Goal: Task Accomplishment & Management: Use online tool/utility

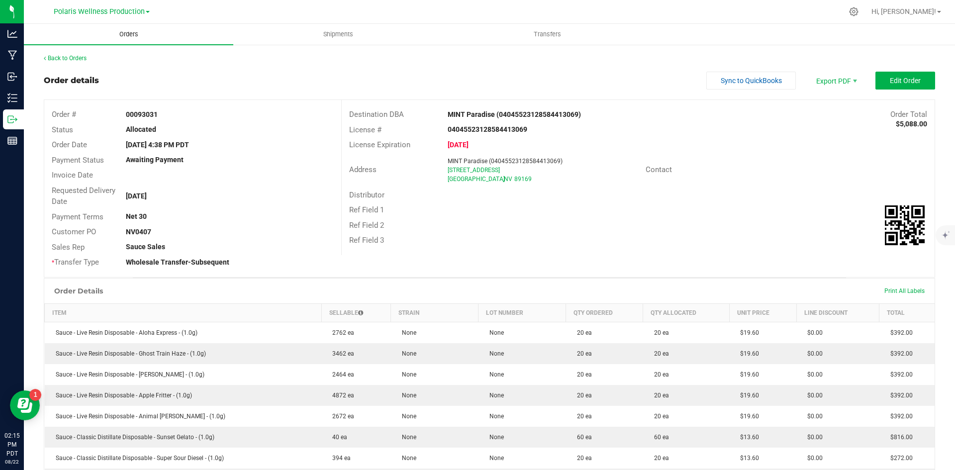
click at [129, 34] on span "Orders" at bounding box center [129, 34] width 46 height 9
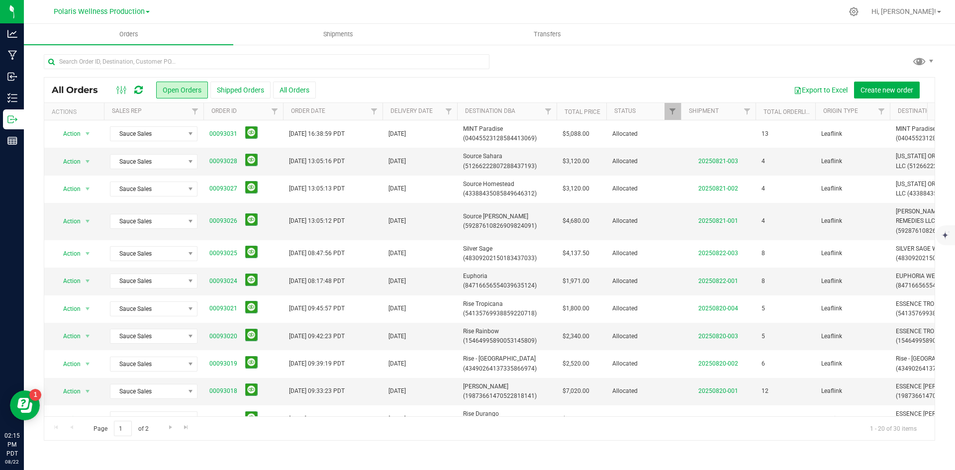
click at [139, 91] on icon at bounding box center [138, 90] width 8 height 10
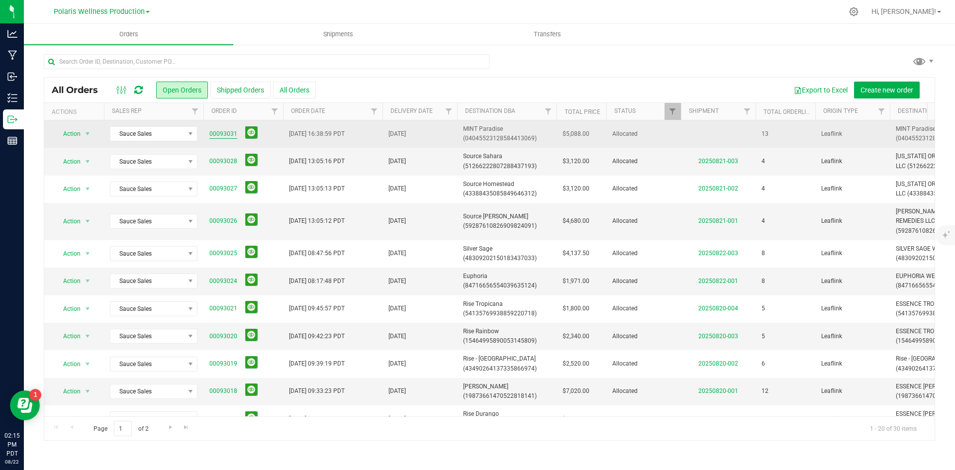
click at [223, 134] on link "00093031" at bounding box center [223, 133] width 28 height 9
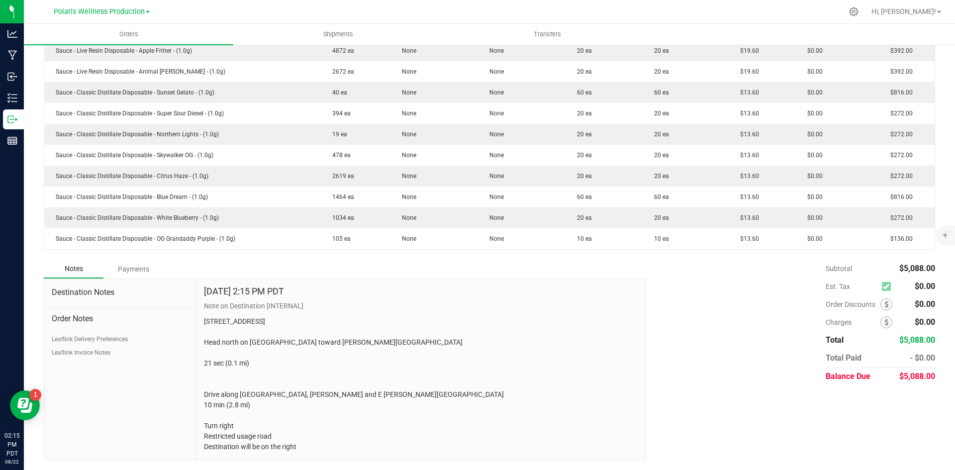
scroll to position [355, 0]
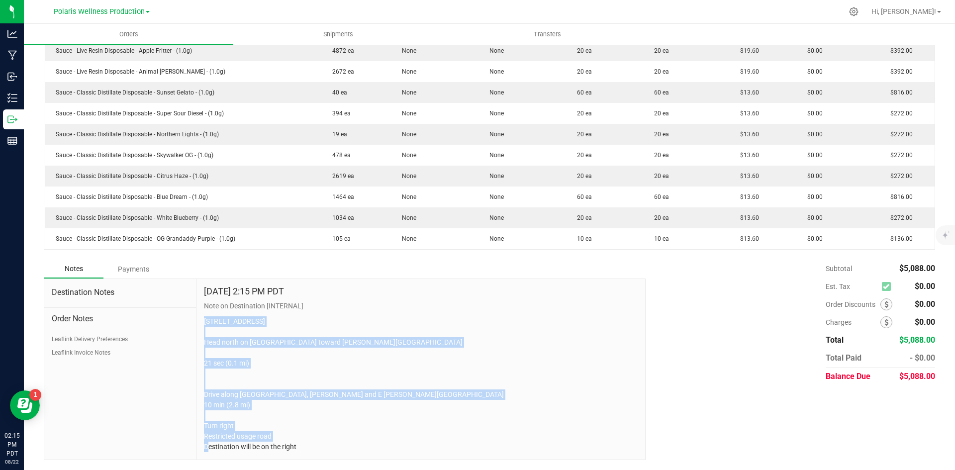
drag, startPoint x: 298, startPoint y: 449, endPoint x: 200, endPoint y: 308, distance: 171.8
click at [200, 308] on div "[DATE] 2:15 PM PDT Note on Destination [INTERNAL] [STREET_ADDRESS] Head north o…" at bounding box center [420, 369] width 448 height 181
copy p "[STREET_ADDRESS] Head north on [GEOGRAPHIC_DATA] toward [PERSON_NAME][GEOGRAPHI…"
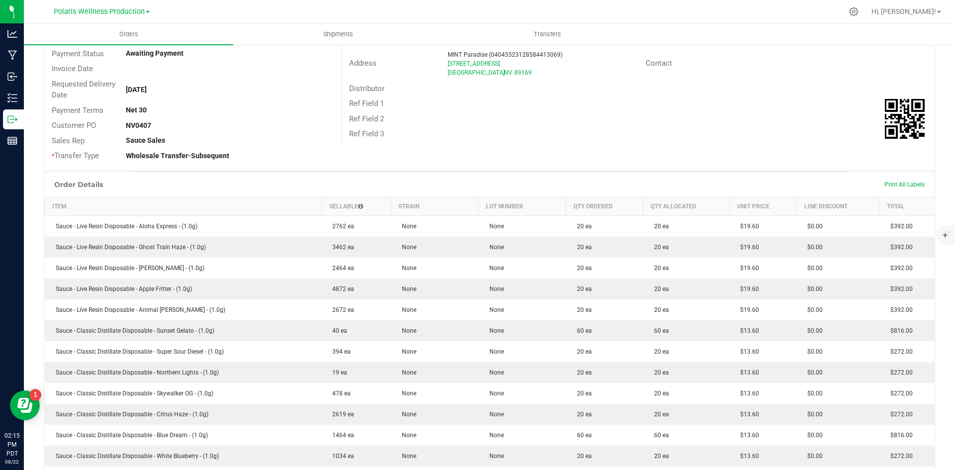
scroll to position [0, 0]
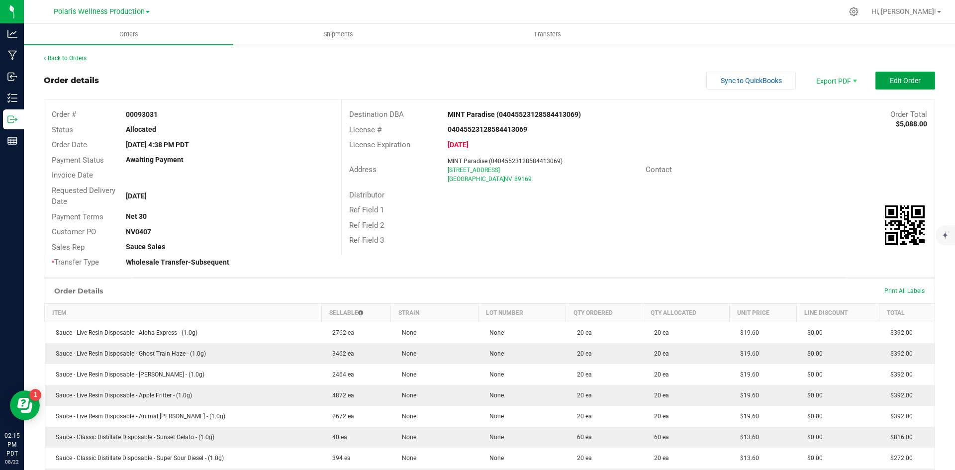
click at [510, 84] on button "Edit Order" at bounding box center [905, 81] width 60 height 18
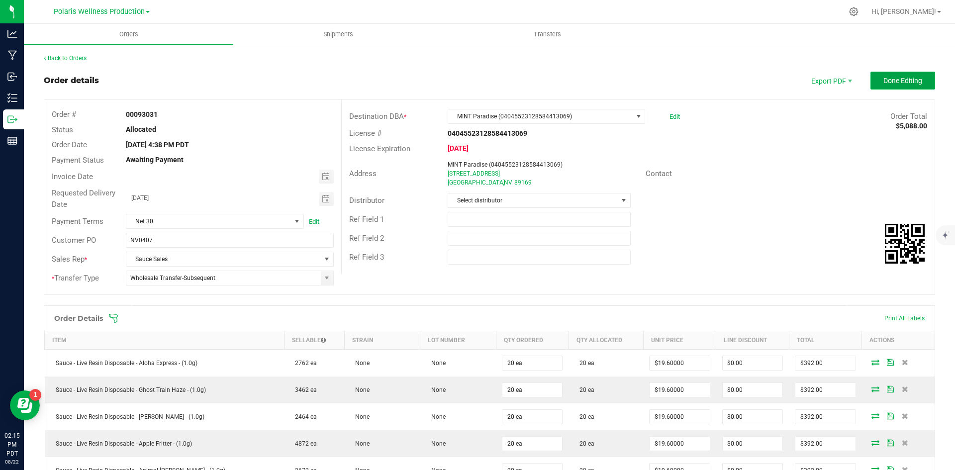
click at [510, 84] on span "Done Editing" at bounding box center [902, 81] width 39 height 8
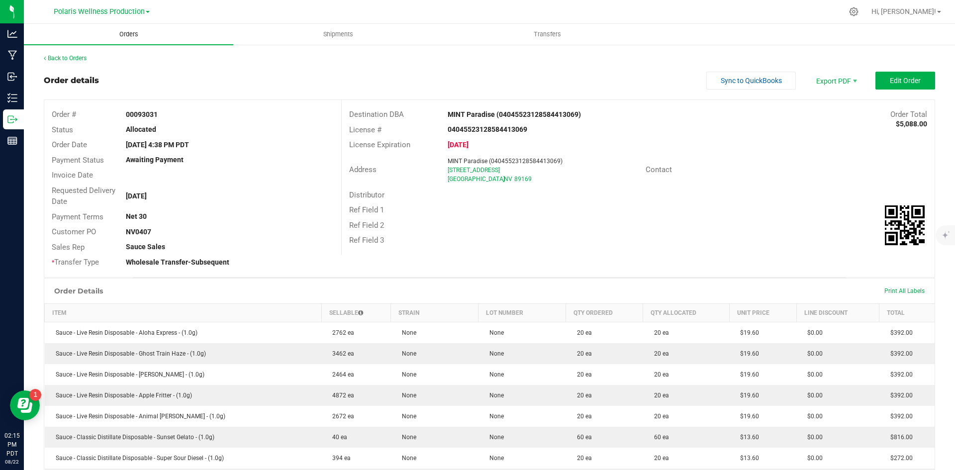
click at [115, 35] on span "Orders" at bounding box center [129, 34] width 46 height 9
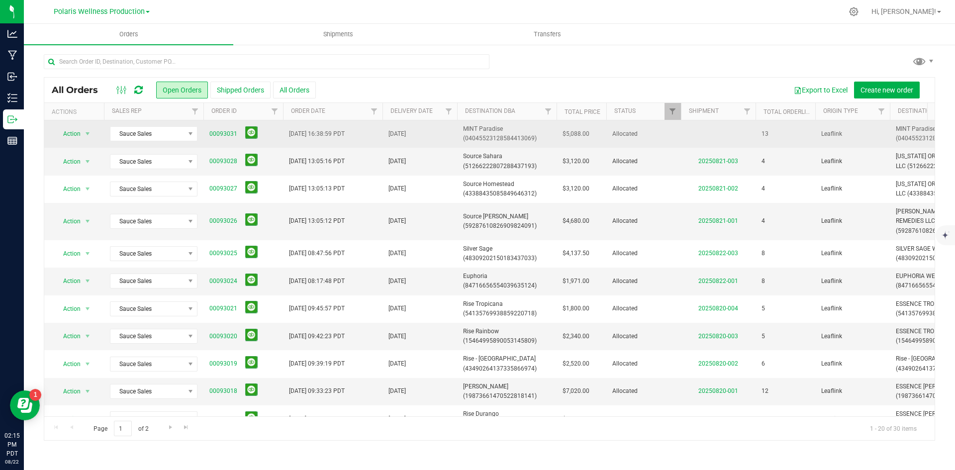
click at [487, 124] on span "MINT Paradise (04045523128584413069)" at bounding box center [507, 133] width 88 height 19
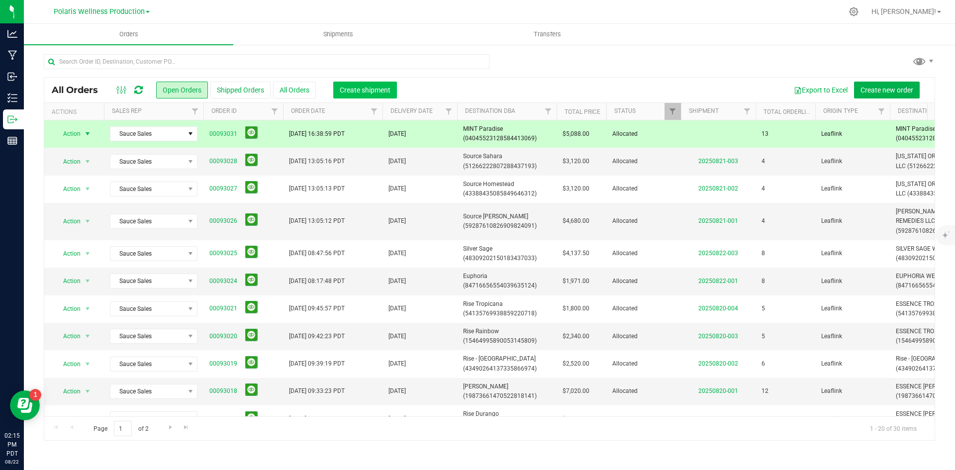
click at [375, 88] on span "Create shipment" at bounding box center [365, 90] width 51 height 8
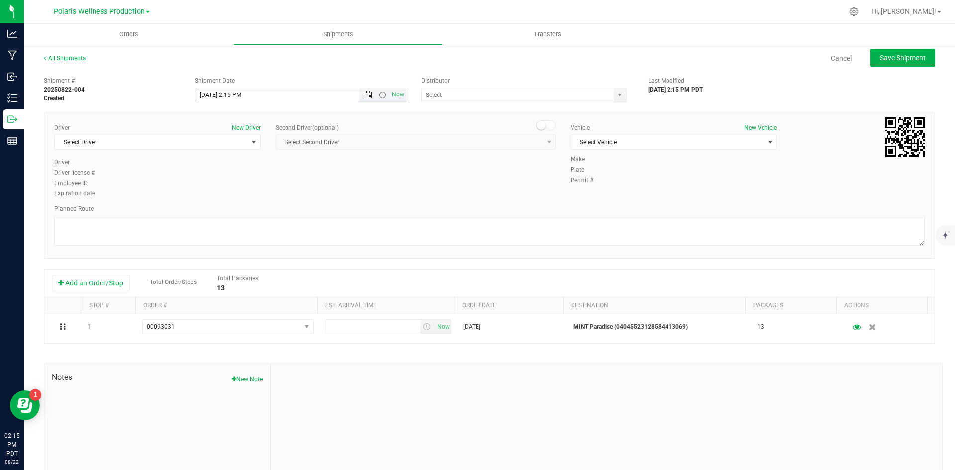
click at [364, 93] on span "Open the date view" at bounding box center [368, 95] width 8 height 8
click at [276, 210] on link "29" at bounding box center [275, 211] width 14 height 15
click at [378, 94] on span "Open the time view" at bounding box center [382, 95] width 8 height 8
click at [285, 188] on li "9:00 AM" at bounding box center [298, 191] width 208 height 13
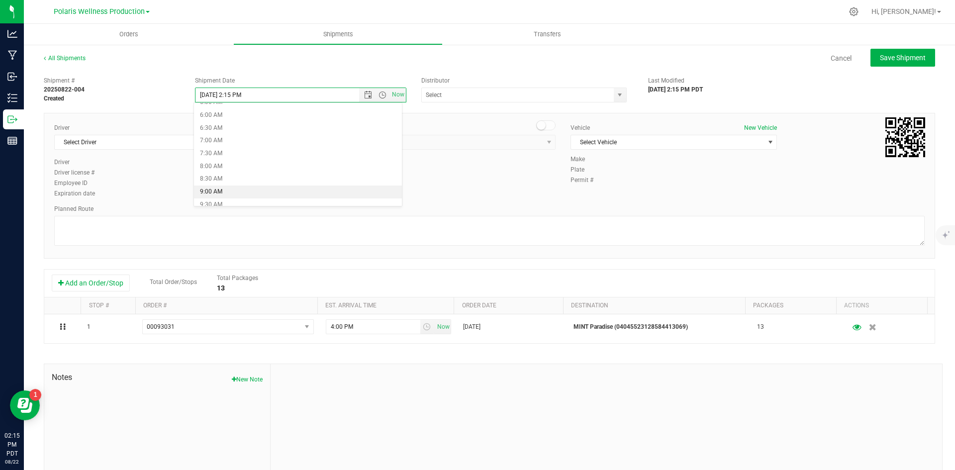
type input "[DATE] 9:00 AM"
click at [510, 95] on span "select" at bounding box center [619, 95] width 8 height 8
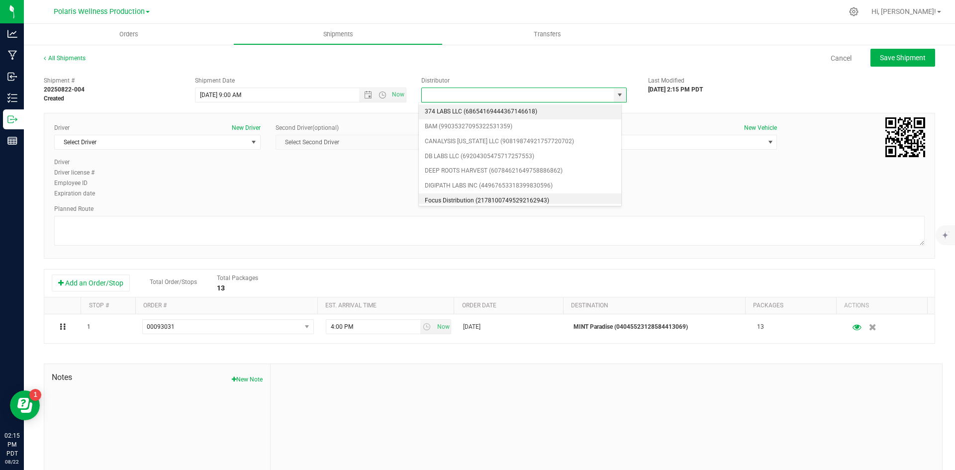
click at [506, 195] on li "Focus Distribution (21781007495292162943)" at bounding box center [520, 200] width 202 height 15
type input "Focus Distribution (21781007495292162943)"
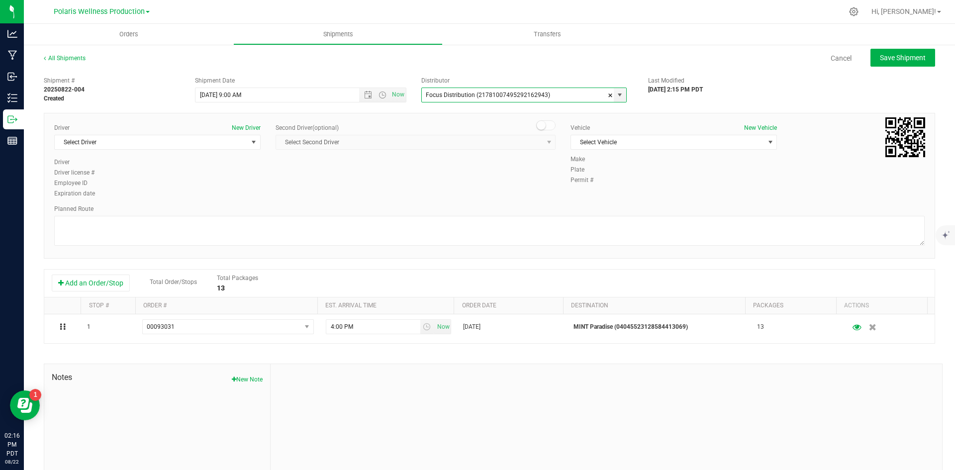
scroll to position [0, 0]
click at [251, 139] on span "select" at bounding box center [254, 142] width 8 height 8
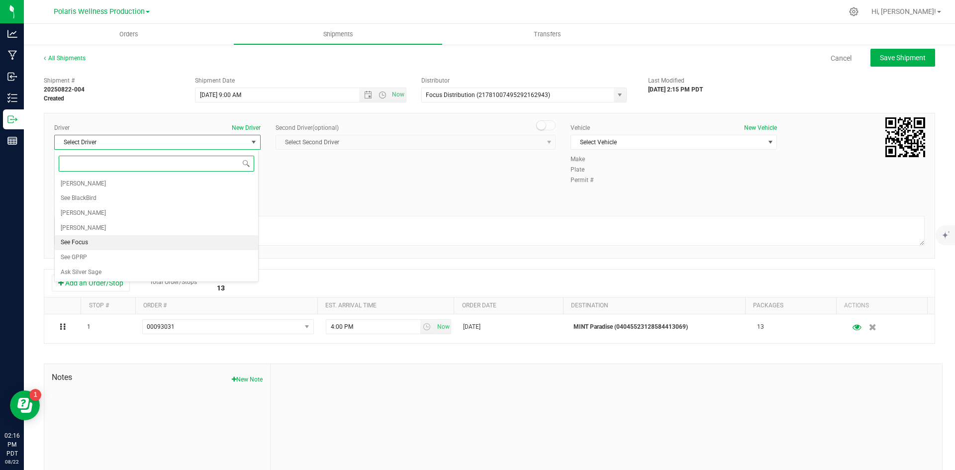
click at [153, 242] on li "See Focus" at bounding box center [156, 242] width 203 height 15
click at [510, 145] on span "Select Vehicle" at bounding box center [667, 142] width 193 height 14
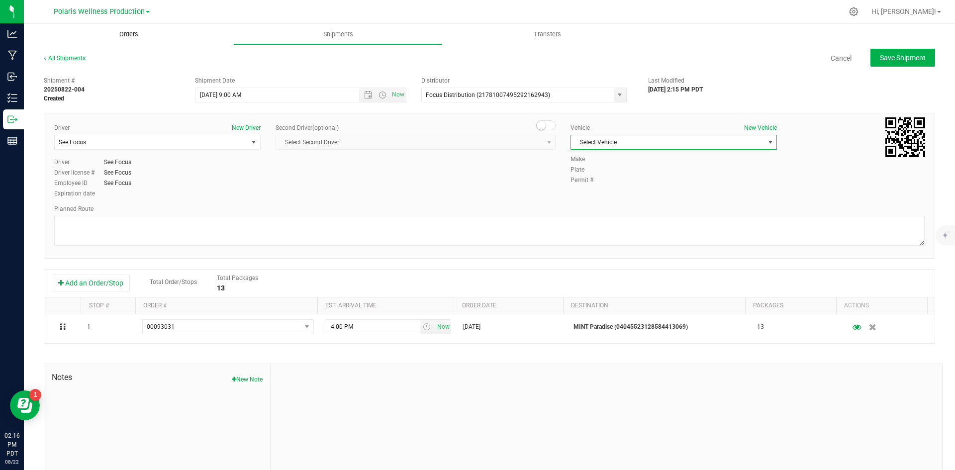
click at [130, 27] on uib-tab-heading "Orders" at bounding box center [128, 34] width 209 height 21
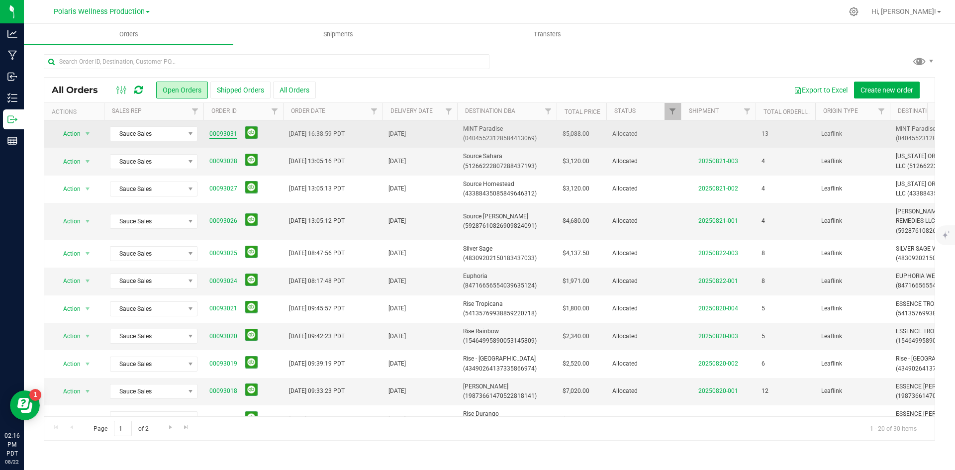
click at [221, 132] on link "00093031" at bounding box center [223, 133] width 28 height 9
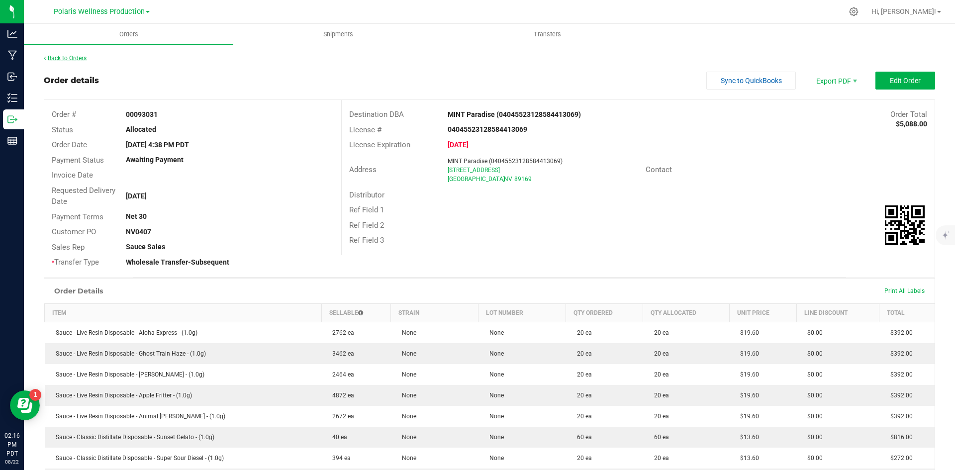
click at [79, 60] on link "Back to Orders" at bounding box center [65, 58] width 43 height 7
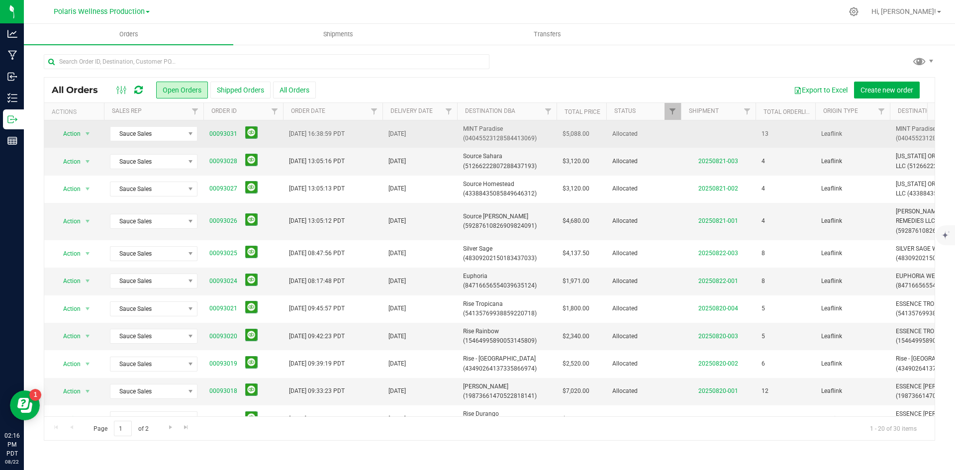
click at [484, 129] on span "MINT Paradise (04045523128584413069)" at bounding box center [507, 133] width 88 height 19
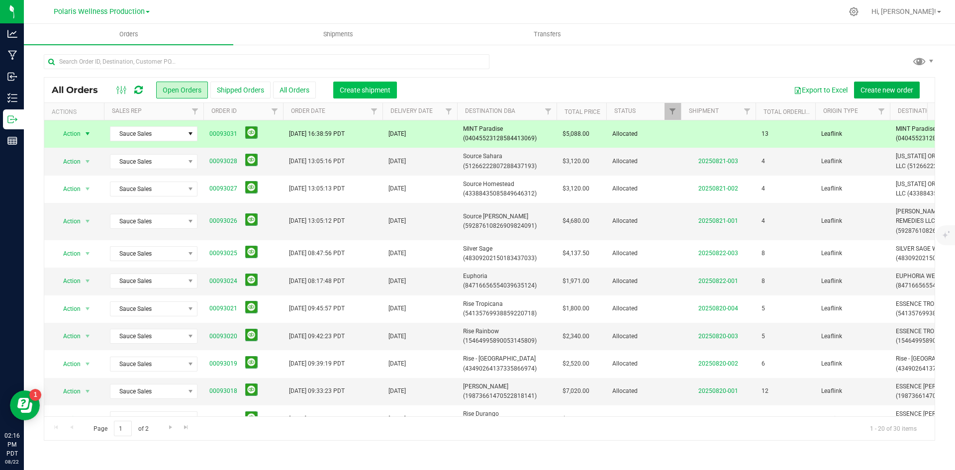
click at [381, 83] on button "Create shipment" at bounding box center [365, 90] width 64 height 17
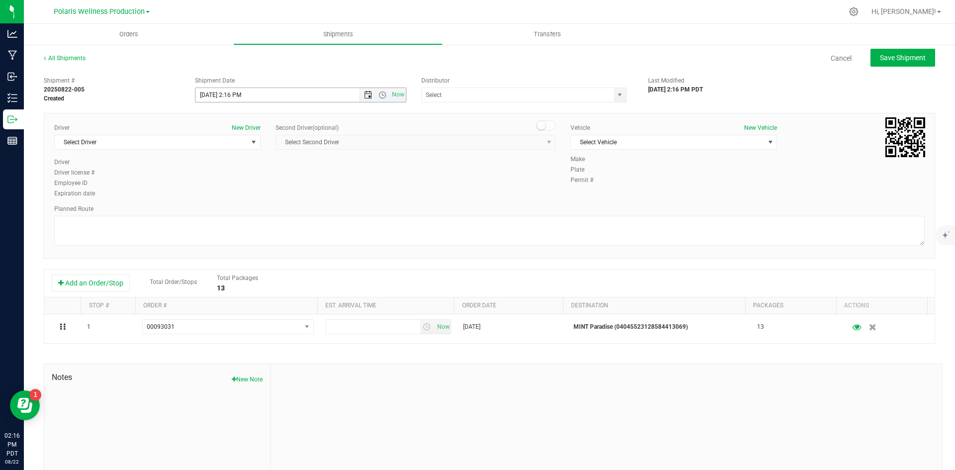
click at [364, 94] on span "Open the date view" at bounding box center [368, 95] width 8 height 8
click at [259, 213] on link "28" at bounding box center [261, 211] width 14 height 15
click at [382, 94] on span "Open the time view" at bounding box center [382, 95] width 8 height 8
click at [251, 191] on li "9:00 AM" at bounding box center [298, 191] width 208 height 13
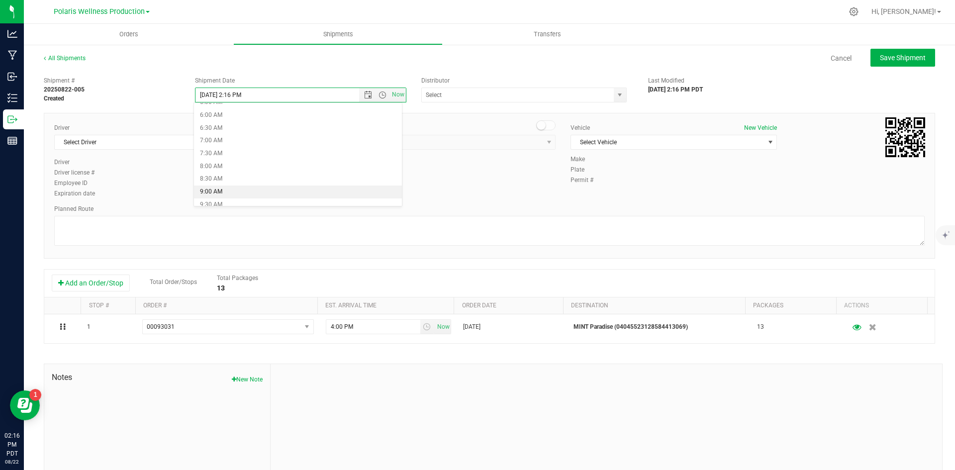
type input "[DATE] 9:00 AM"
click at [510, 93] on span "select" at bounding box center [619, 95] width 8 height 8
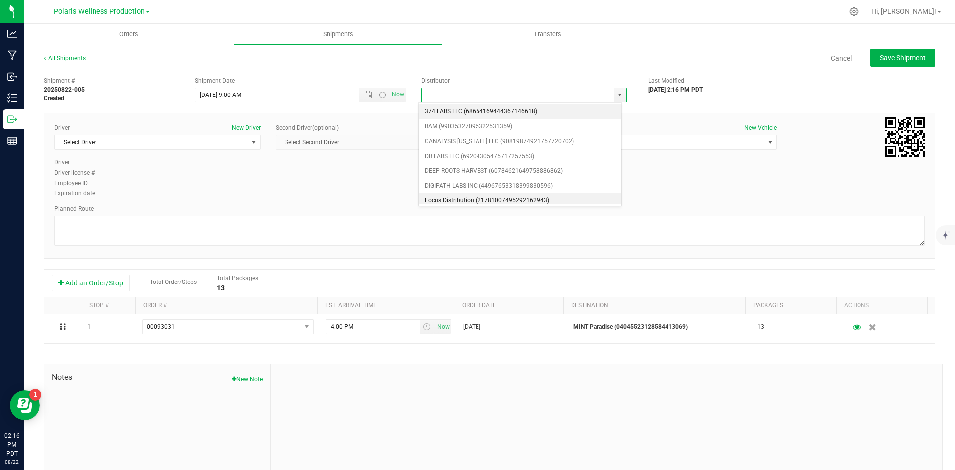
click at [489, 195] on li "Focus Distribution (21781007495292162943)" at bounding box center [520, 200] width 202 height 15
type input "Focus Distribution (21781007495292162943)"
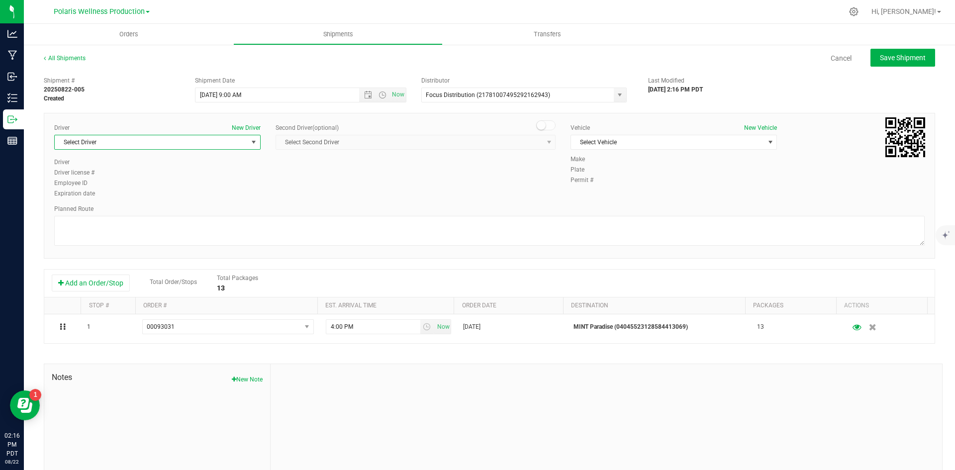
click at [251, 147] on span "select" at bounding box center [254, 142] width 12 height 14
click at [169, 246] on li "See Focus" at bounding box center [156, 242] width 203 height 15
click at [510, 146] on span "Select Vehicle" at bounding box center [667, 142] width 193 height 14
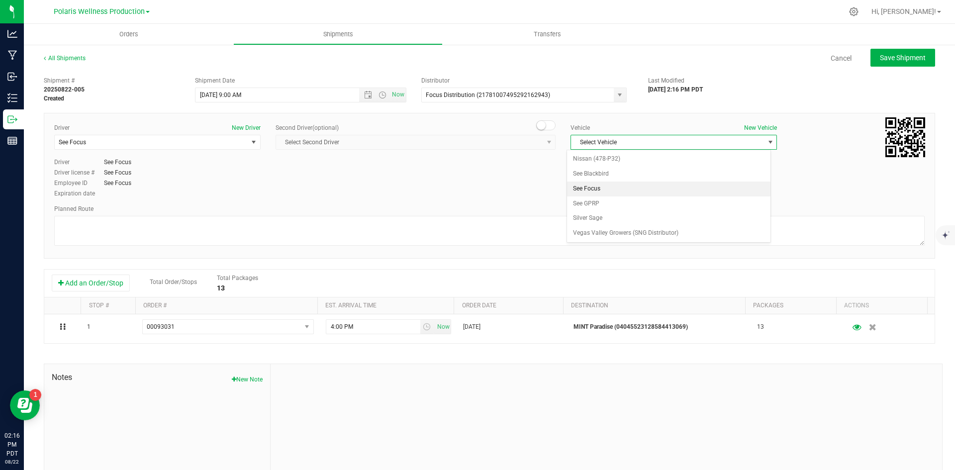
click at [510, 193] on li "See Focus" at bounding box center [668, 188] width 203 height 15
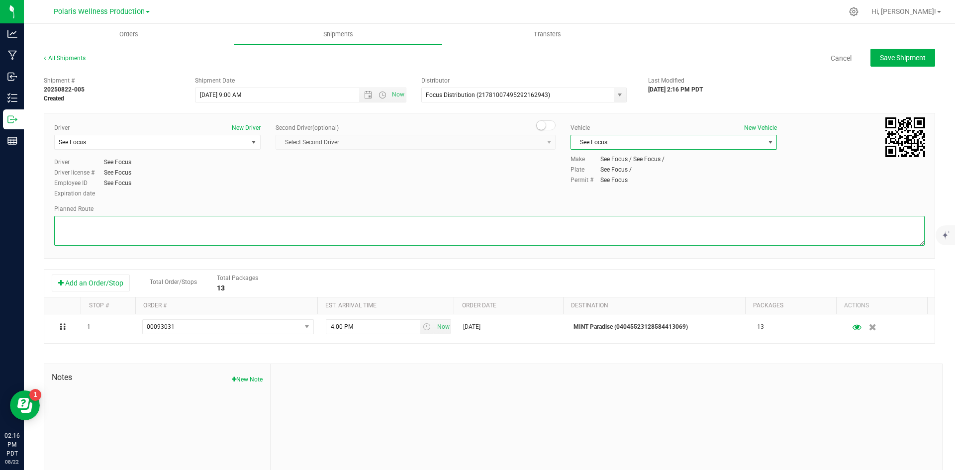
click at [510, 223] on textarea at bounding box center [489, 231] width 870 height 30
paste textarea "[STREET_ADDRESS] Head north on [GEOGRAPHIC_DATA] toward [PERSON_NAME][GEOGRAPHI…"
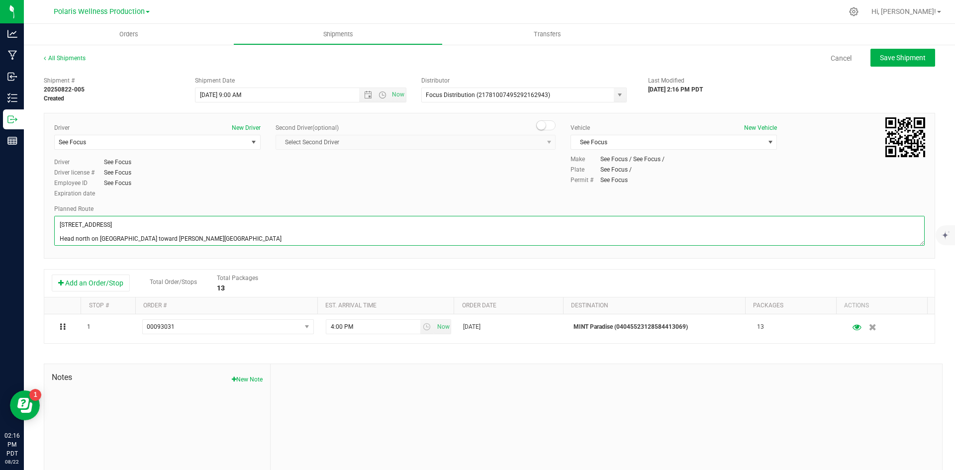
scroll to position [74, 0]
type textarea "[STREET_ADDRESS] Head north on [GEOGRAPHIC_DATA] toward [PERSON_NAME][GEOGRAPHI…"
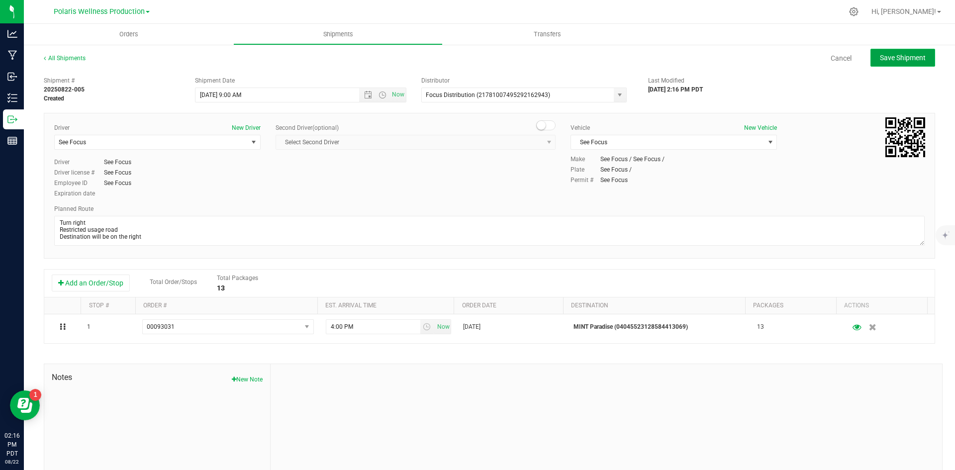
click at [510, 62] on button "Save Shipment" at bounding box center [902, 58] width 65 height 18
type input "[DATE] 4:00 PM"
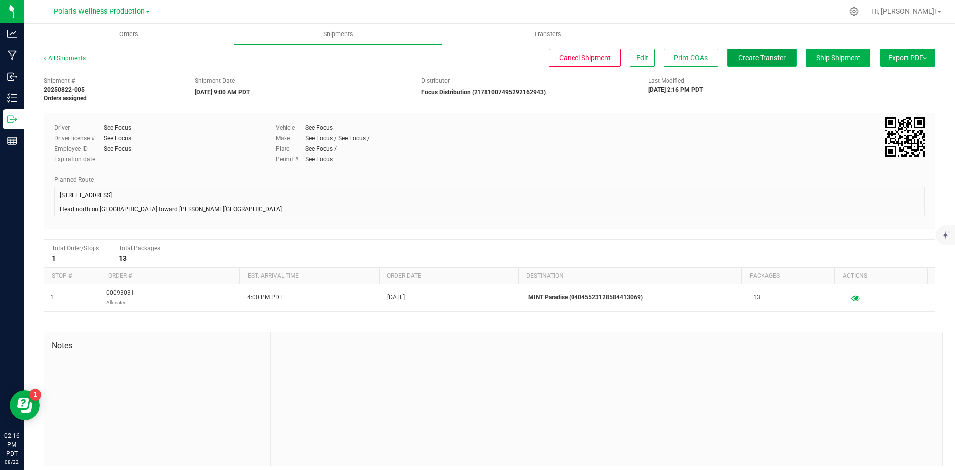
click at [510, 58] on span "Create Transfer" at bounding box center [762, 58] width 48 height 8
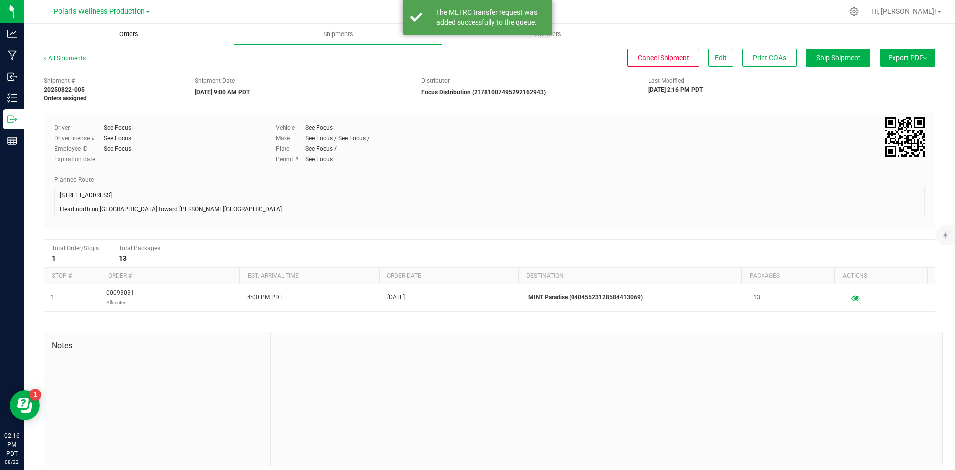
click at [111, 31] on span "Orders" at bounding box center [129, 34] width 46 height 9
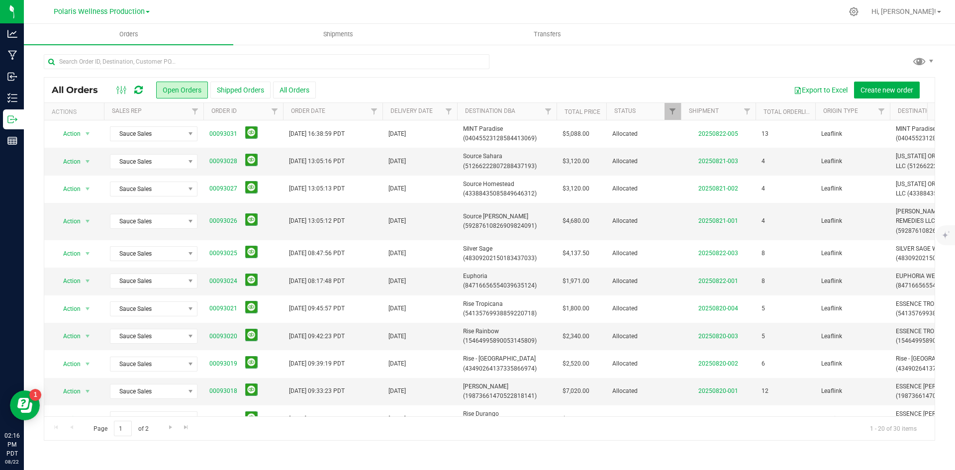
click at [138, 92] on icon at bounding box center [138, 90] width 8 height 10
click at [494, 216] on span "Source [PERSON_NAME] (59287610826909824091)" at bounding box center [507, 221] width 88 height 19
click at [360, 29] on uib-tab-heading "Shipments" at bounding box center [338, 34] width 208 height 20
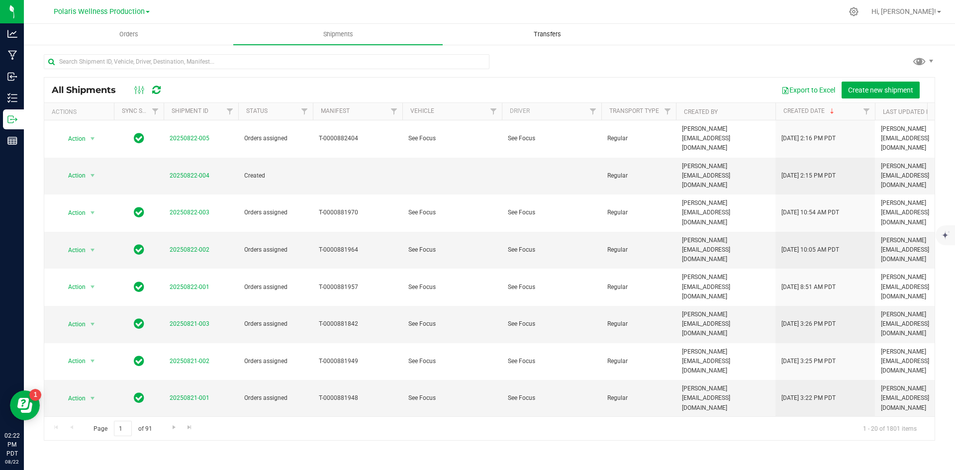
click at [510, 39] on uib-tab-heading "Transfers" at bounding box center [547, 34] width 208 height 20
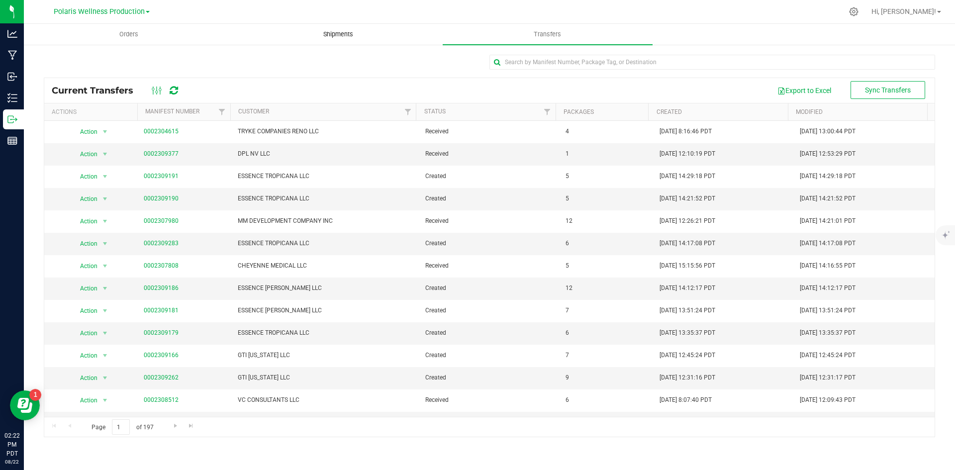
click at [359, 34] on span "Shipments" at bounding box center [338, 34] width 57 height 9
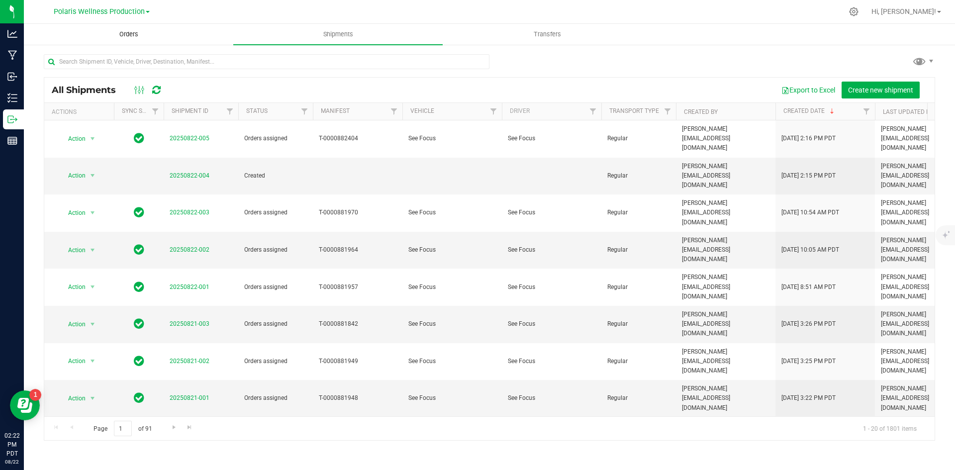
click at [166, 35] on uib-tab-heading "Orders" at bounding box center [128, 34] width 208 height 20
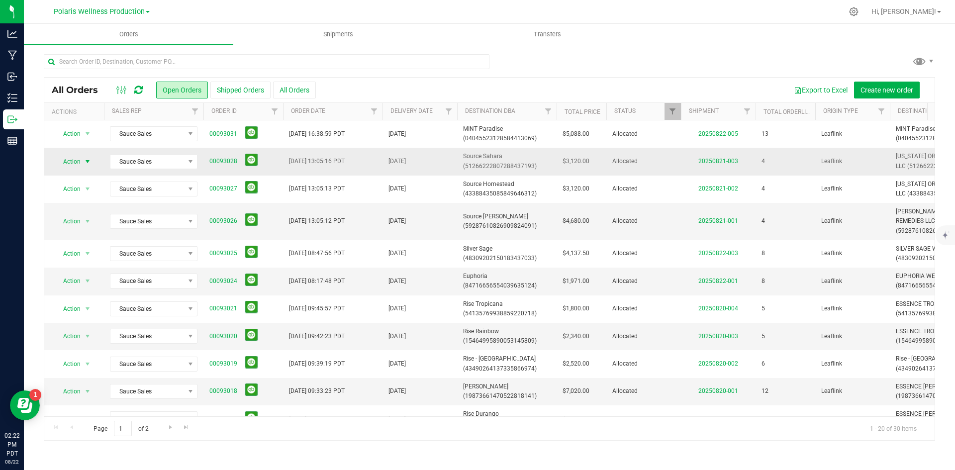
click at [90, 161] on span "select" at bounding box center [88, 162] width 8 height 8
click at [31, 254] on div "All Orders Open Orders Shipped Orders All Orders Export to Excel Create new ord…" at bounding box center [489, 247] width 931 height 407
click at [377, 35] on uib-tab-heading "Shipments" at bounding box center [338, 34] width 208 height 20
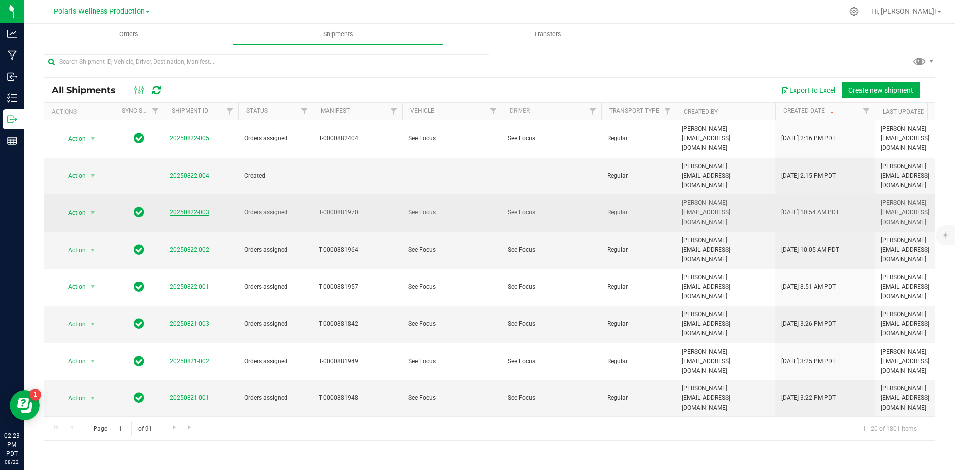
click at [195, 209] on link "20250822-003" at bounding box center [190, 212] width 40 height 7
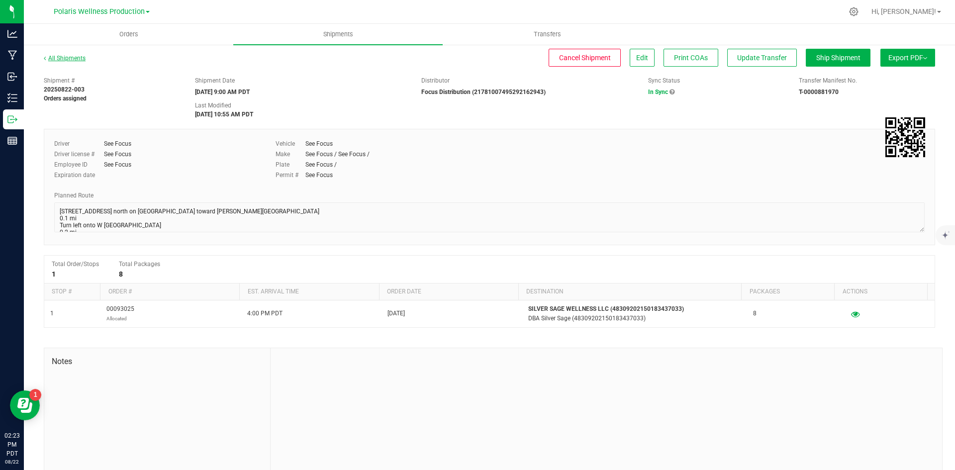
click at [65, 59] on link "All Shipments" at bounding box center [65, 58] width 42 height 7
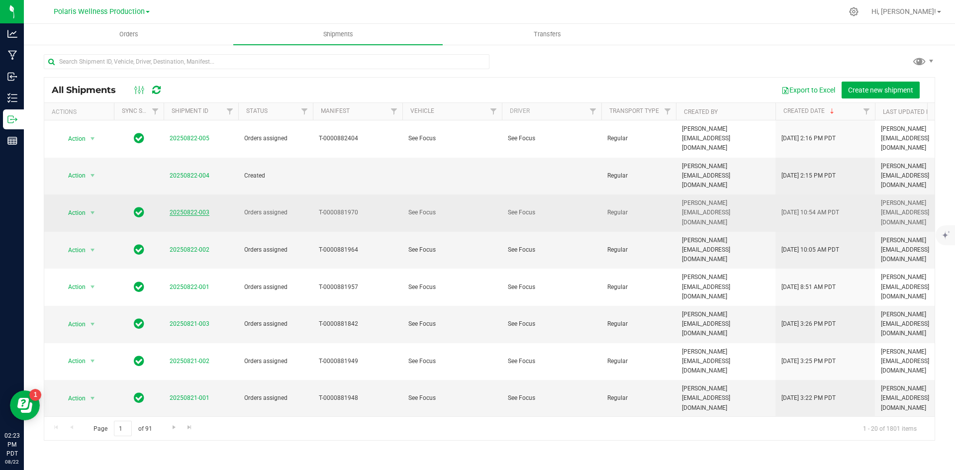
click at [198, 209] on link "20250822-003" at bounding box center [190, 212] width 40 height 7
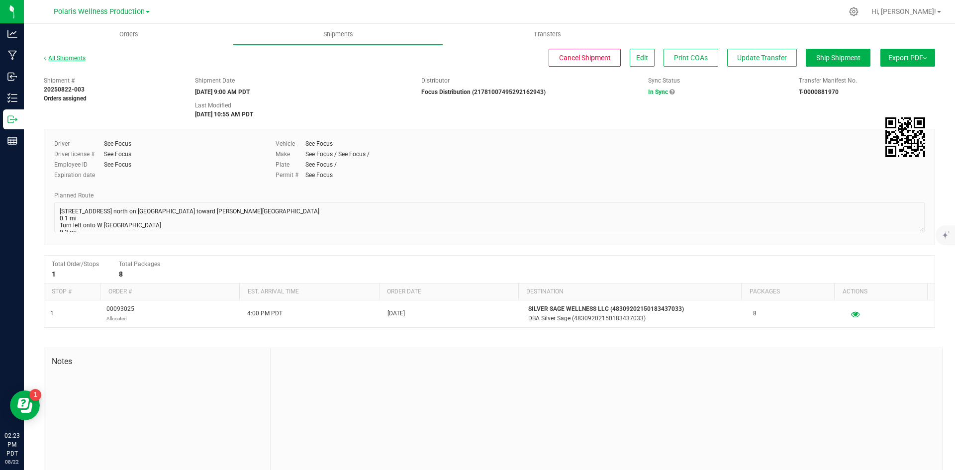
click at [77, 58] on link "All Shipments" at bounding box center [65, 58] width 42 height 7
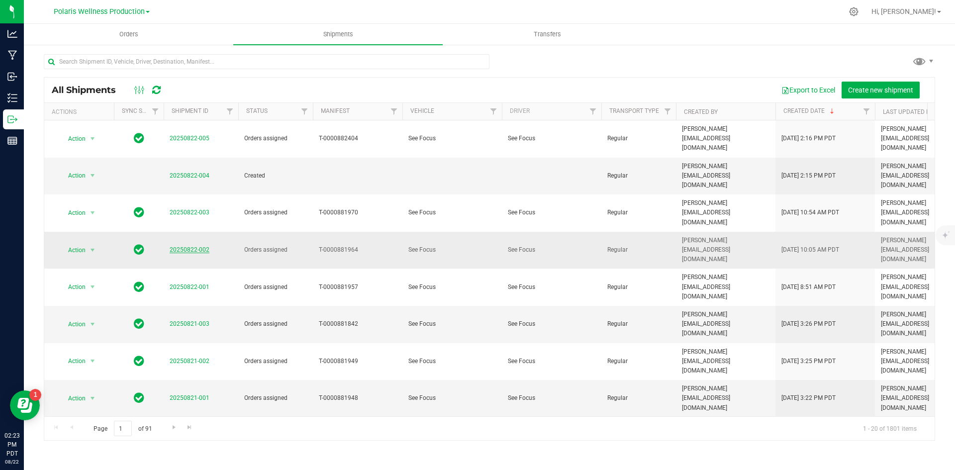
click at [188, 246] on link "20250822-002" at bounding box center [190, 249] width 40 height 7
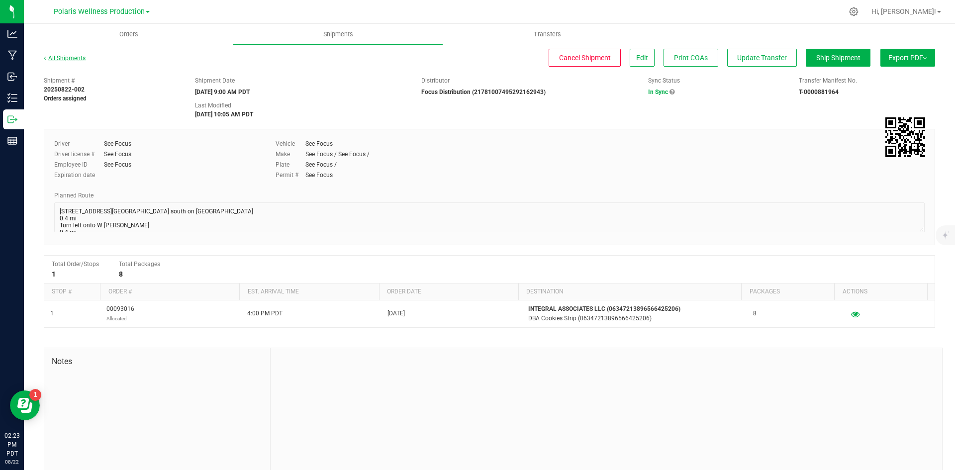
click at [68, 55] on link "All Shipments" at bounding box center [65, 58] width 42 height 7
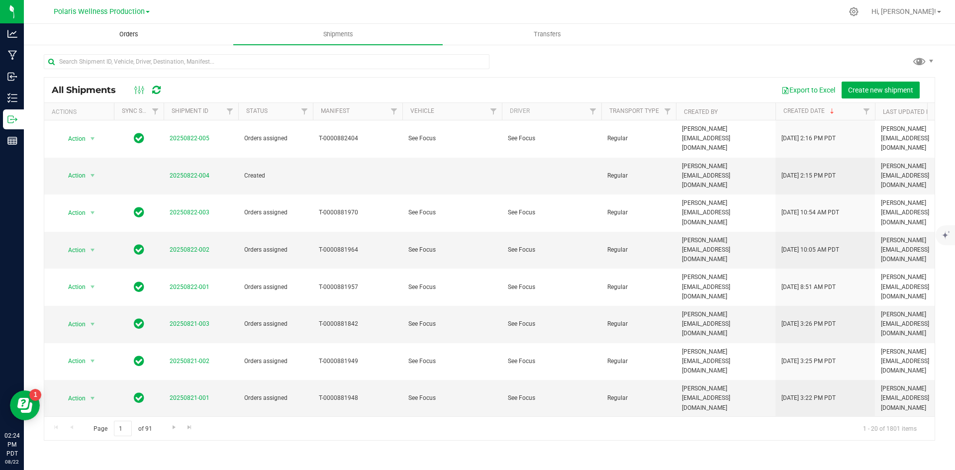
click at [130, 35] on span "Orders" at bounding box center [129, 34] width 46 height 9
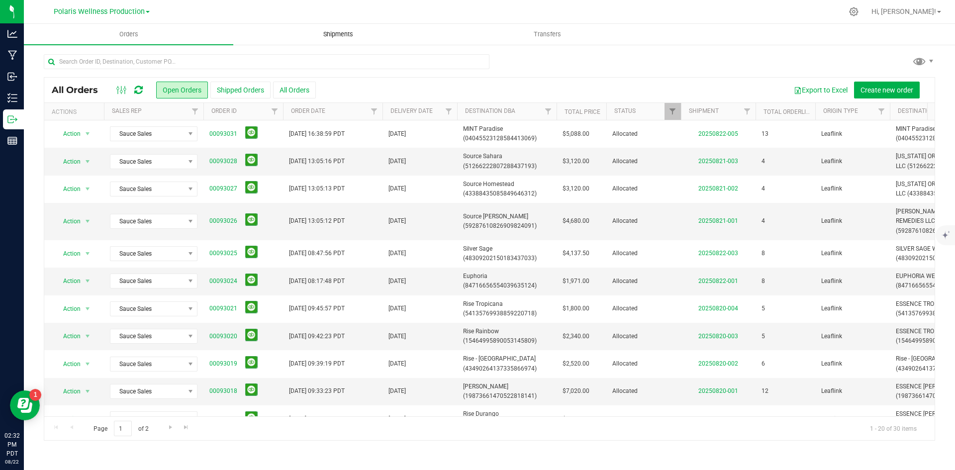
click at [324, 39] on uib-tab-heading "Shipments" at bounding box center [338, 34] width 208 height 20
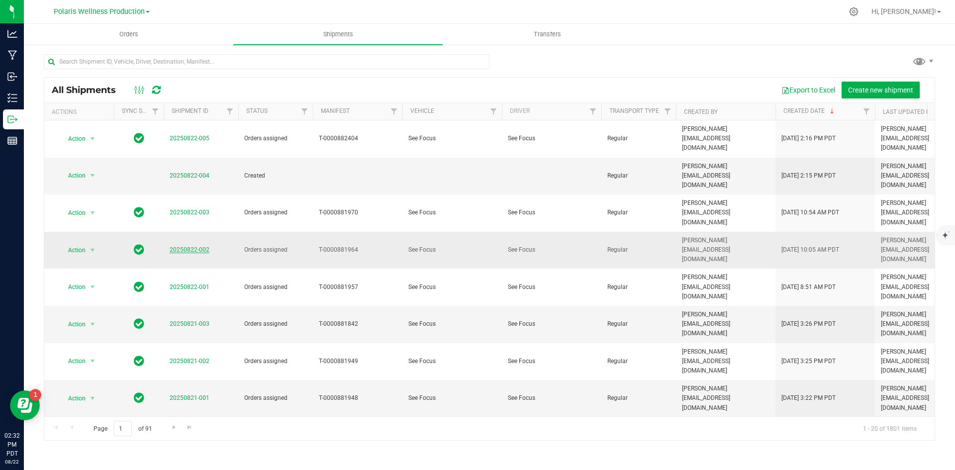
click at [190, 246] on link "20250822-002" at bounding box center [190, 249] width 40 height 7
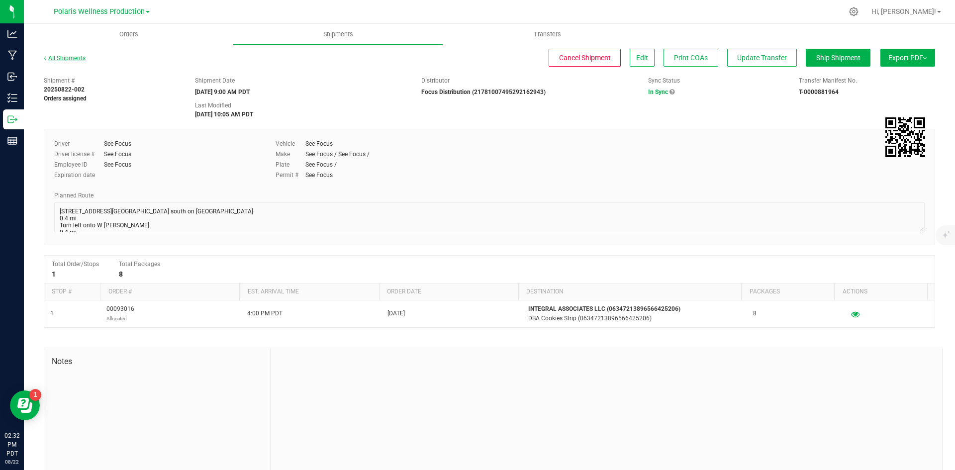
click at [49, 57] on link "All Shipments" at bounding box center [65, 58] width 42 height 7
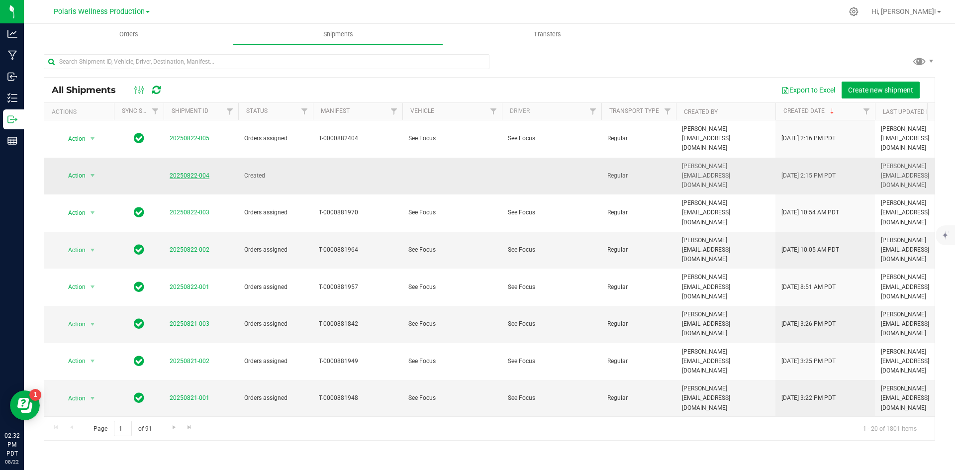
click at [198, 172] on link "20250822-004" at bounding box center [190, 175] width 40 height 7
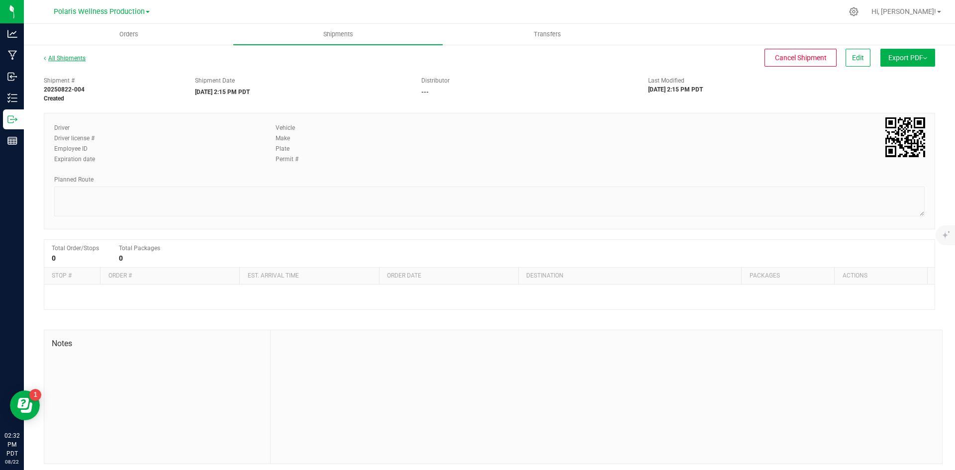
click at [46, 59] on icon at bounding box center [45, 58] width 2 height 6
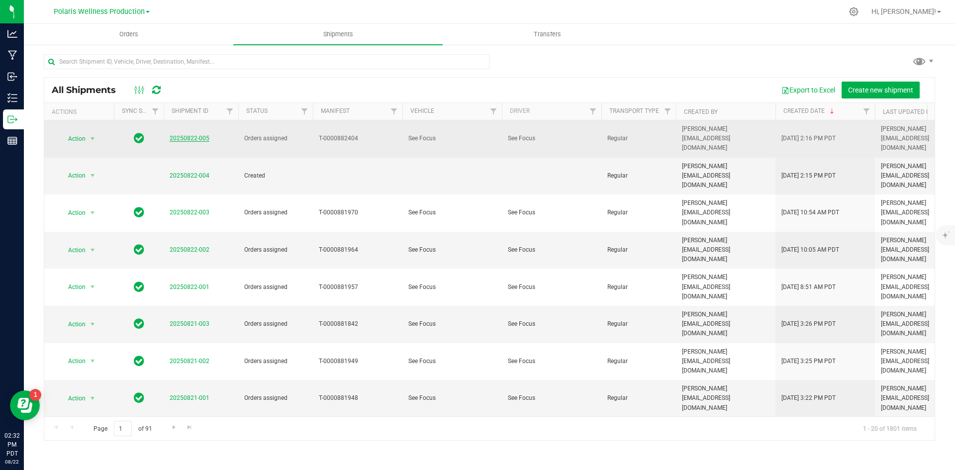
click at [184, 135] on link "20250822-005" at bounding box center [190, 138] width 40 height 7
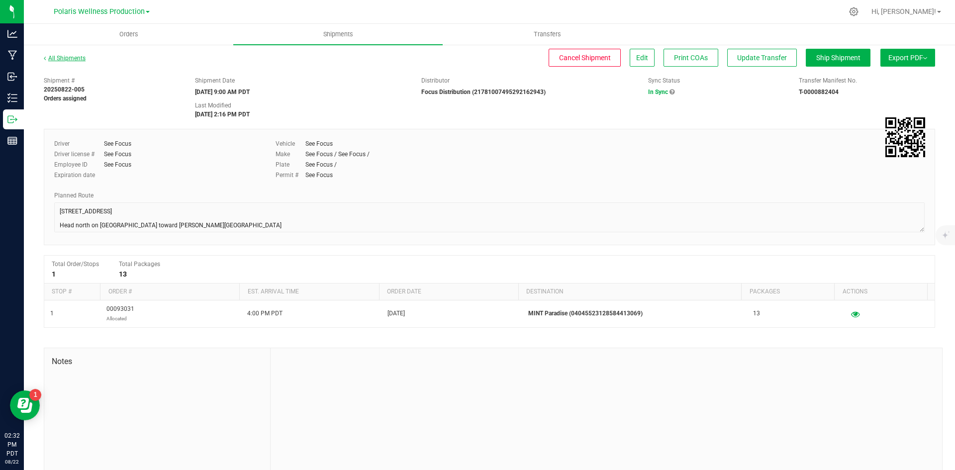
click at [49, 56] on link "All Shipments" at bounding box center [65, 58] width 42 height 7
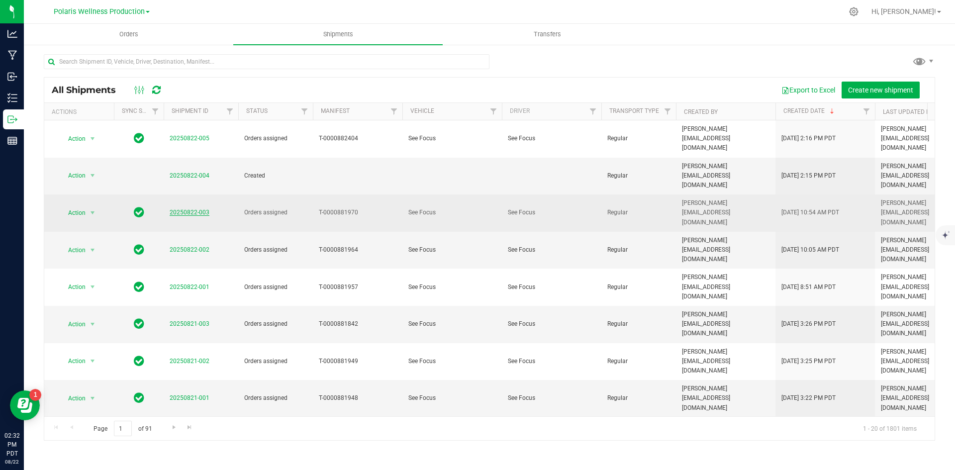
click at [188, 209] on link "20250822-003" at bounding box center [190, 212] width 40 height 7
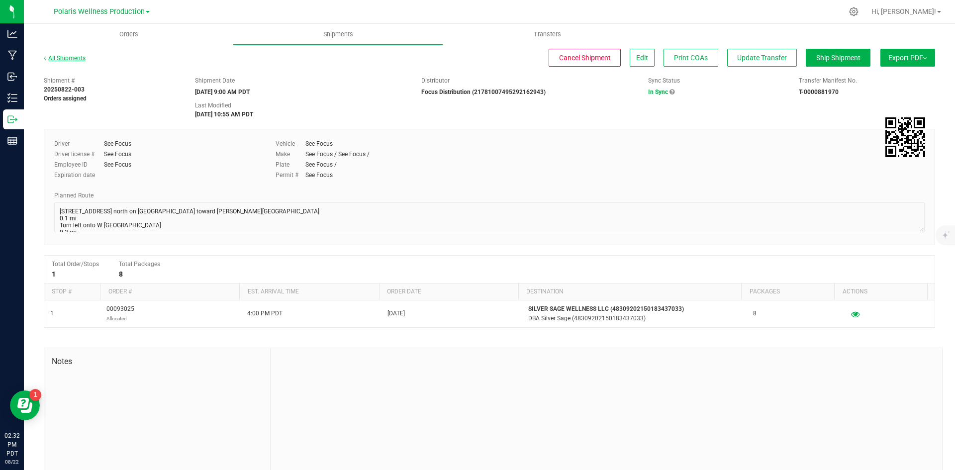
click at [71, 60] on link "All Shipments" at bounding box center [65, 58] width 42 height 7
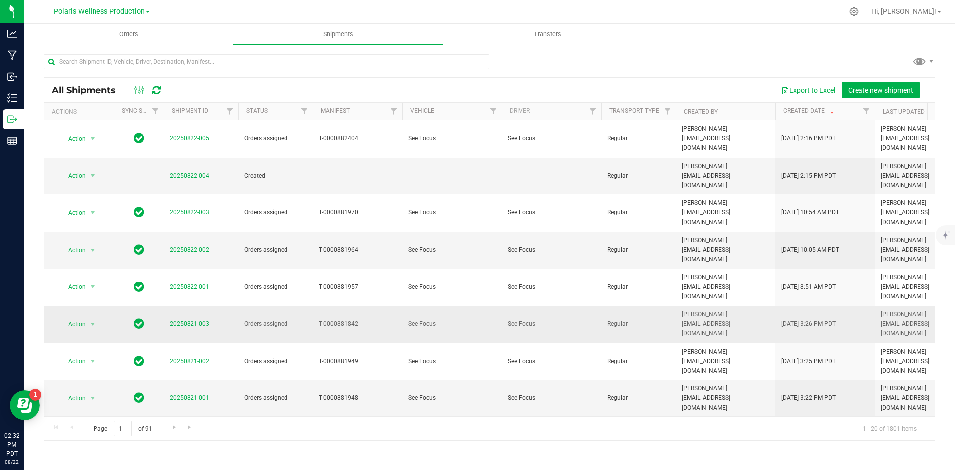
click at [193, 320] on link "20250821-003" at bounding box center [190, 323] width 40 height 7
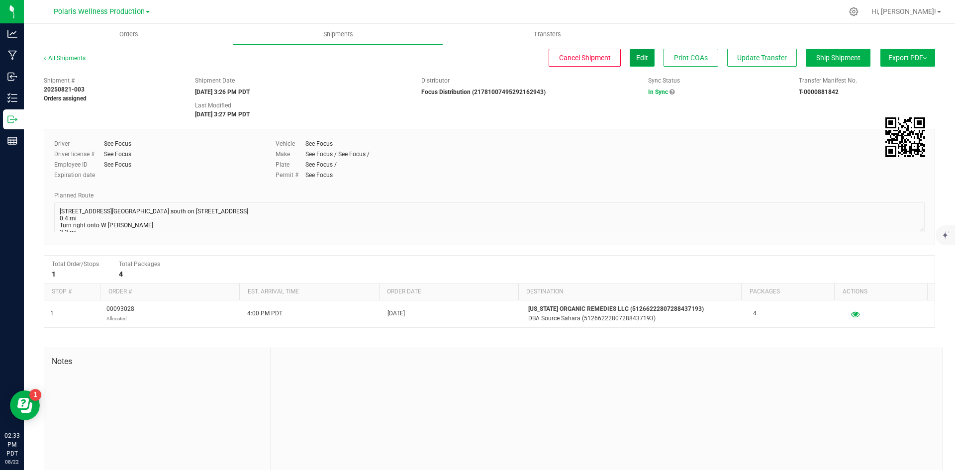
click at [510, 59] on span "Edit" at bounding box center [642, 58] width 12 height 8
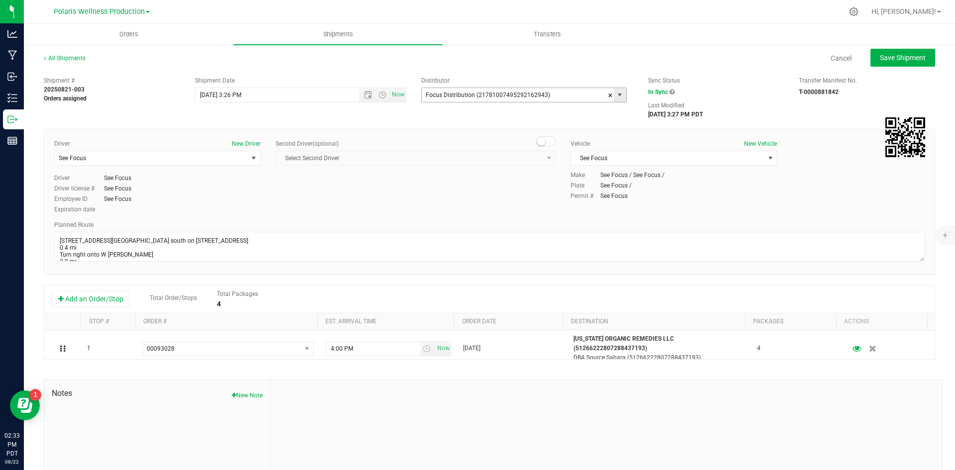
click at [510, 94] on span "select" at bounding box center [619, 95] width 8 height 8
click at [510, 48] on div "All Shipments Cancel Save Shipment Shipment # 20250821-003 Orders assigned Ship…" at bounding box center [489, 284] width 931 height 480
click at [136, 38] on span "Orders" at bounding box center [129, 34] width 46 height 9
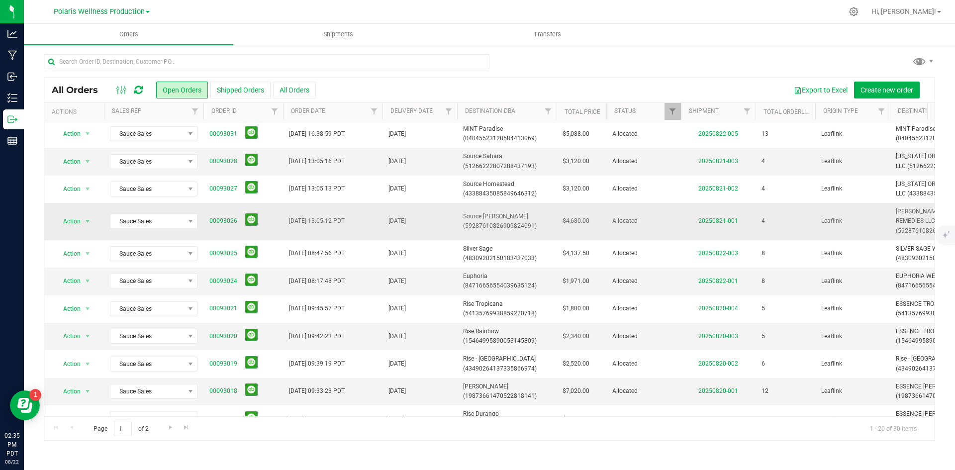
click at [226, 226] on span "00093026" at bounding box center [243, 220] width 68 height 15
click at [229, 221] on link "00093026" at bounding box center [223, 220] width 28 height 9
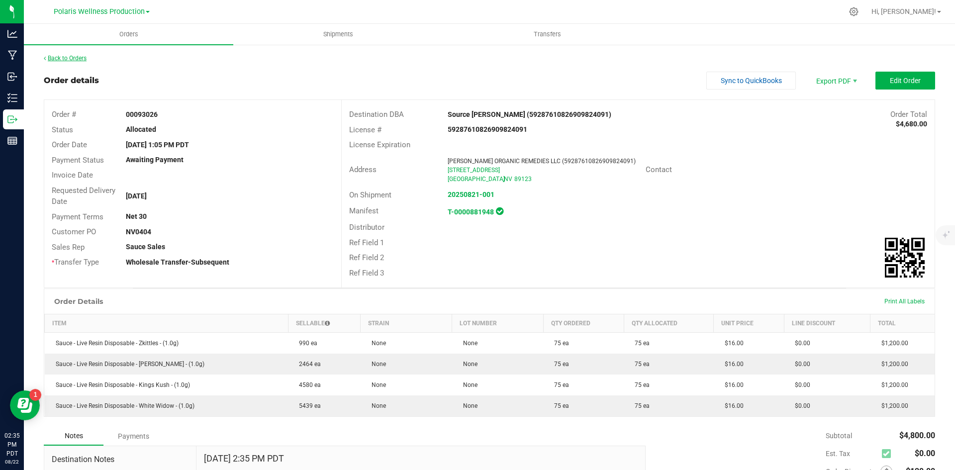
click at [75, 57] on link "Back to Orders" at bounding box center [65, 58] width 43 height 7
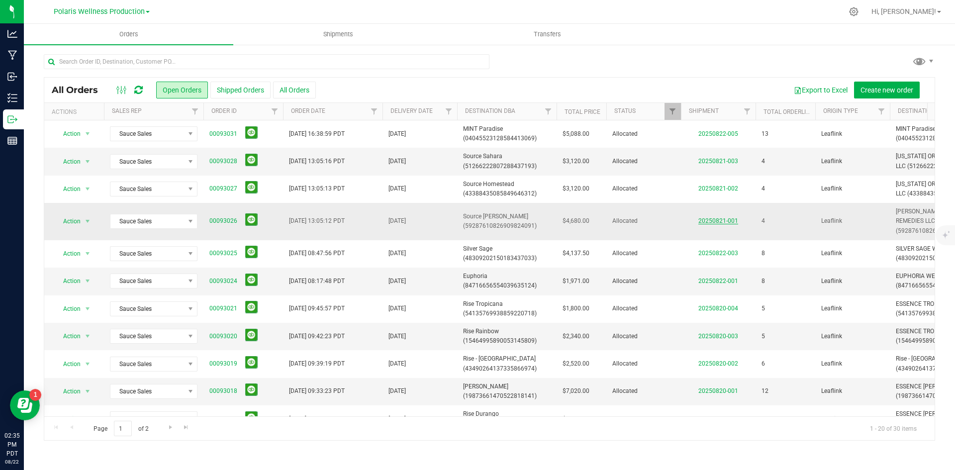
click at [510, 220] on link "20250821-001" at bounding box center [718, 220] width 40 height 7
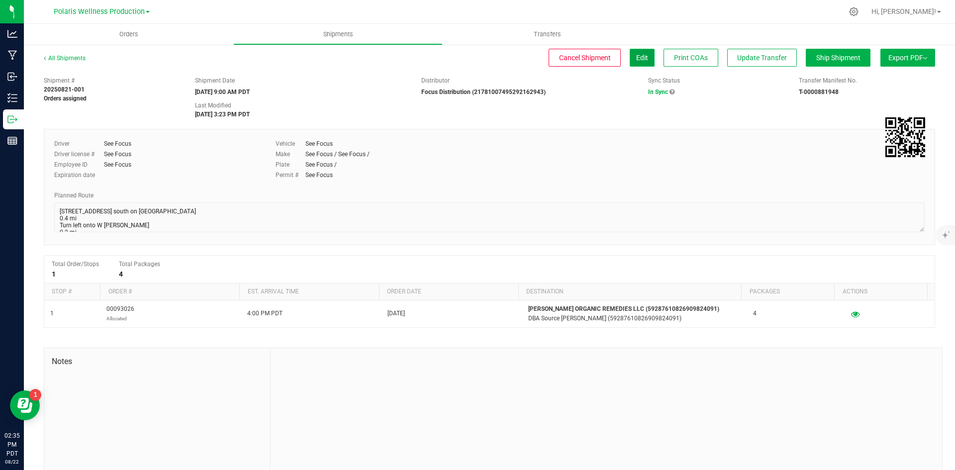
click at [510, 59] on button "Edit" at bounding box center [641, 58] width 25 height 18
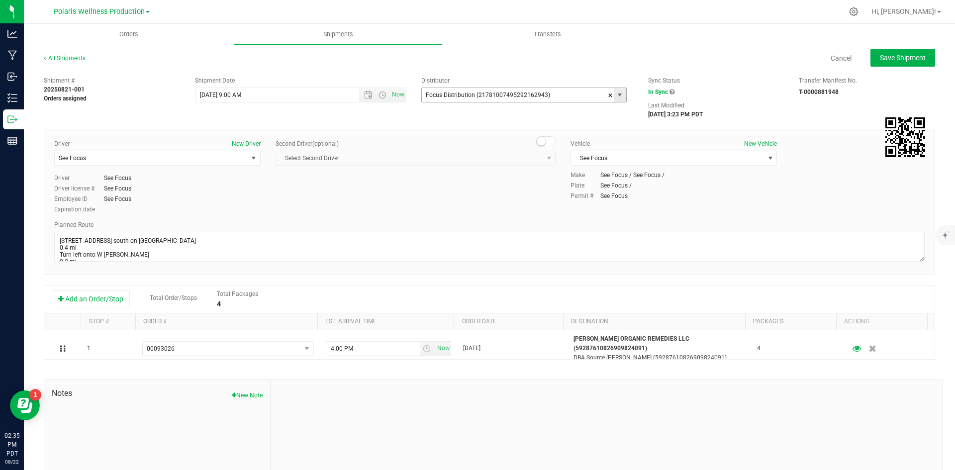
click at [510, 97] on span "select" at bounding box center [619, 95] width 12 height 14
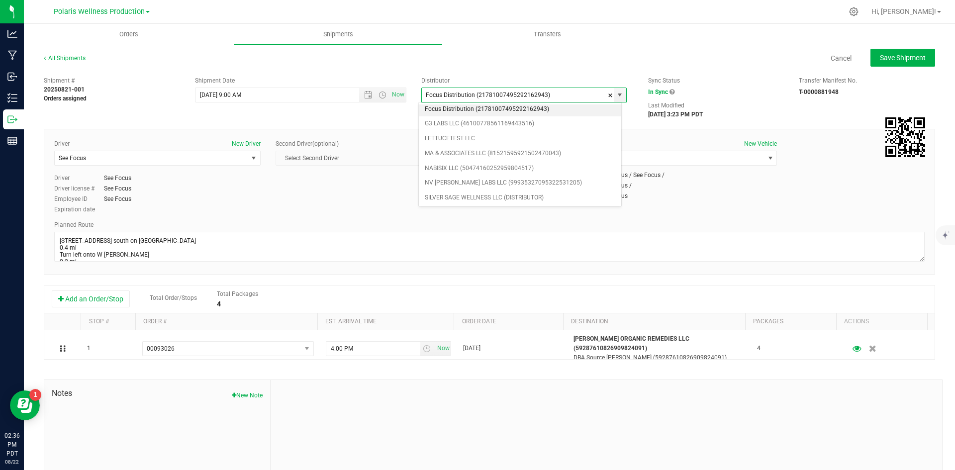
scroll to position [99, 0]
click at [121, 39] on uib-tab-heading "Orders" at bounding box center [128, 34] width 209 height 21
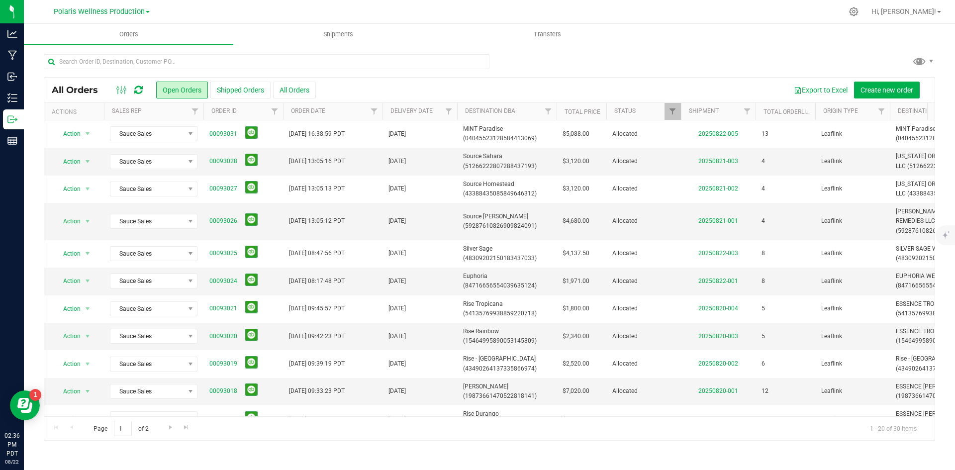
drag, startPoint x: 171, startPoint y: 164, endPoint x: 377, endPoint y: 83, distance: 221.0
click at [377, 83] on div "Export to Excel Create new order" at bounding box center [621, 90] width 611 height 17
drag, startPoint x: 142, startPoint y: 134, endPoint x: 330, endPoint y: 81, distance: 195.2
click at [330, 82] on div "Export to Excel Create new order" at bounding box center [621, 90] width 611 height 17
click at [135, 91] on icon at bounding box center [138, 90] width 8 height 10
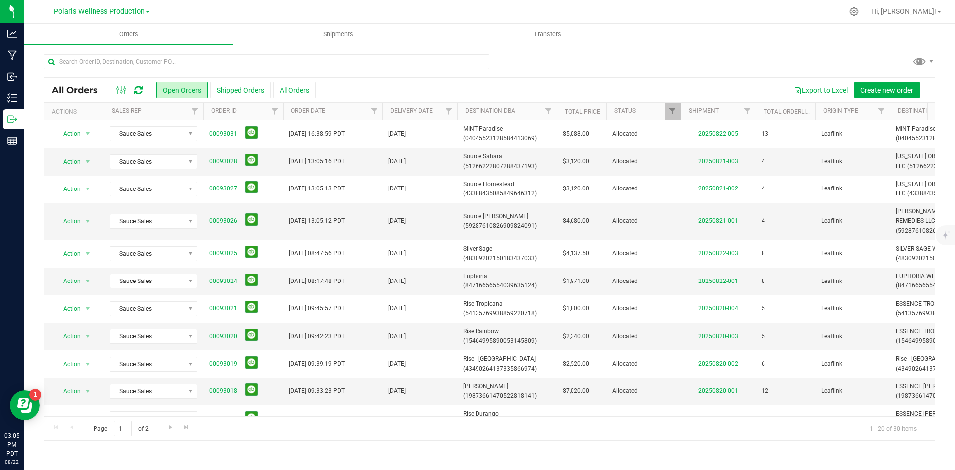
click at [141, 94] on icon at bounding box center [138, 90] width 8 height 10
click at [137, 90] on icon at bounding box center [138, 90] width 8 height 10
click at [510, 83] on div "Export to Excel Create new order" at bounding box center [621, 90] width 611 height 17
click at [142, 92] on icon at bounding box center [138, 90] width 8 height 10
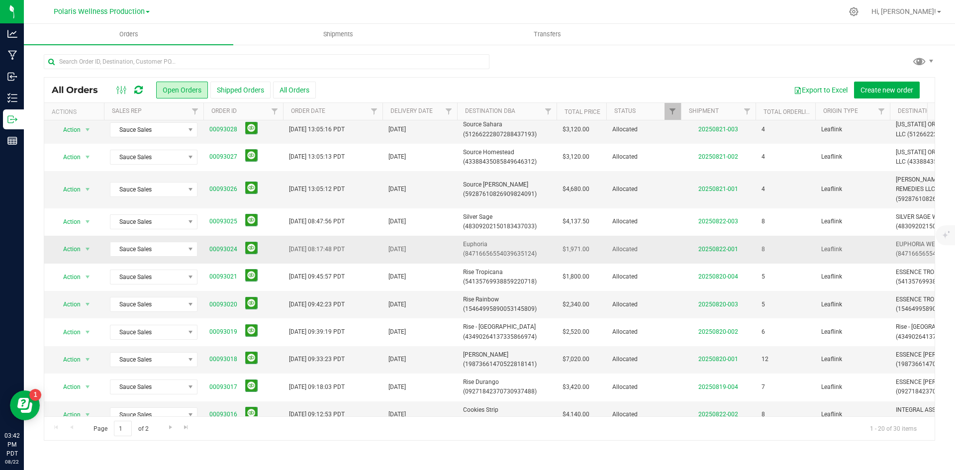
scroll to position [50, 0]
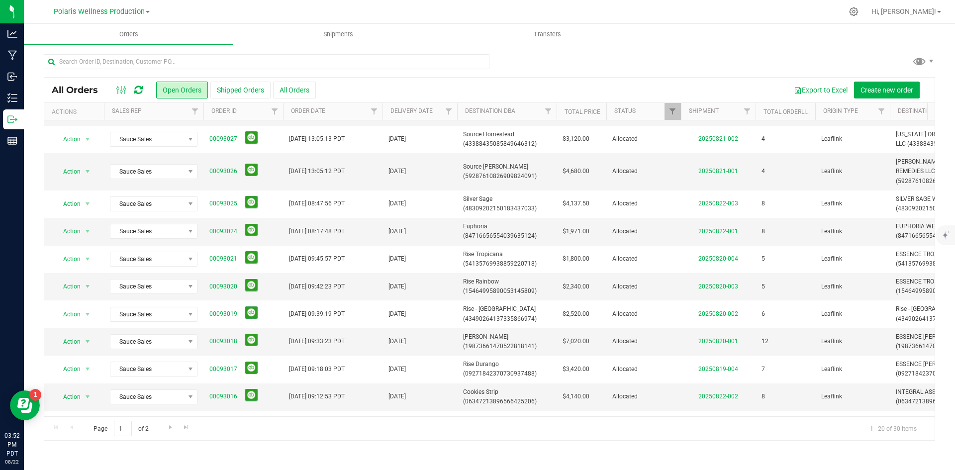
click at [142, 91] on icon at bounding box center [138, 90] width 8 height 10
